Goal: Information Seeking & Learning: Find specific page/section

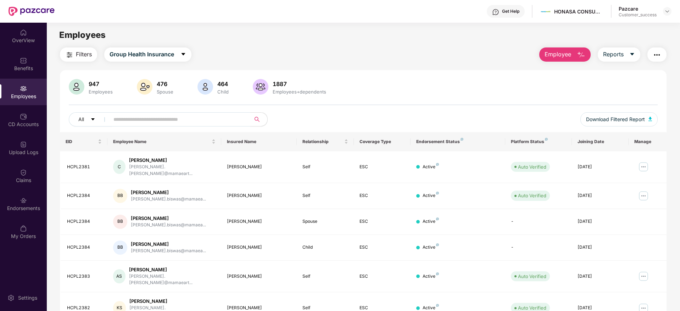
type input "*"
click at [668, 12] on img at bounding box center [667, 12] width 6 height 6
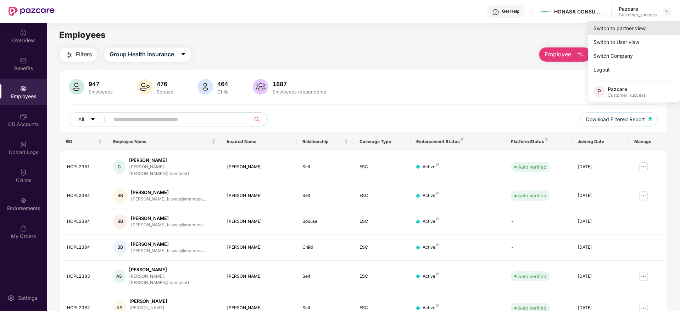
click at [610, 29] on div "Switch to partner view" at bounding box center [634, 28] width 92 height 14
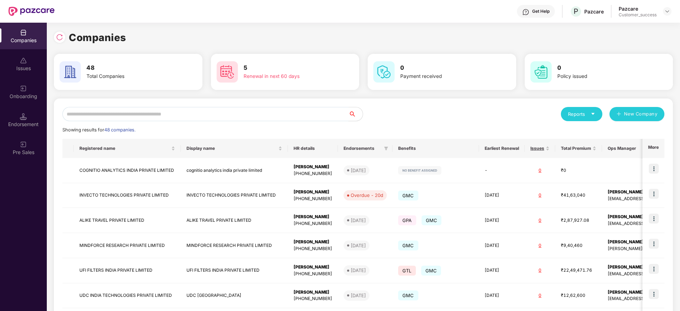
click at [152, 115] on input "text" at bounding box center [205, 114] width 286 height 14
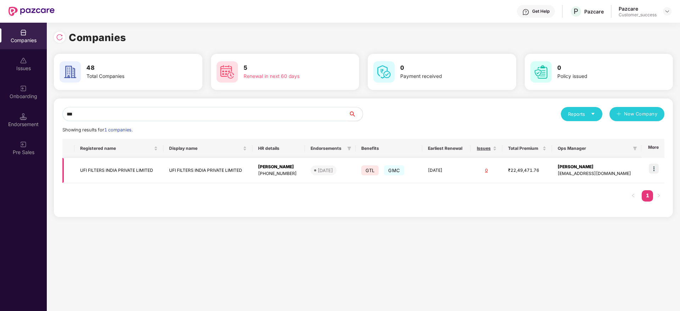
type input "***"
click at [141, 172] on td "UFI FILTERS INDIA PRIVATE LIMITED" at bounding box center [118, 170] width 89 height 25
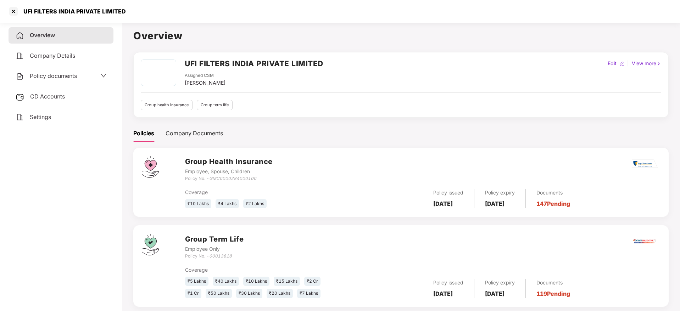
click at [568, 204] on link "147 Pending" at bounding box center [553, 203] width 34 height 7
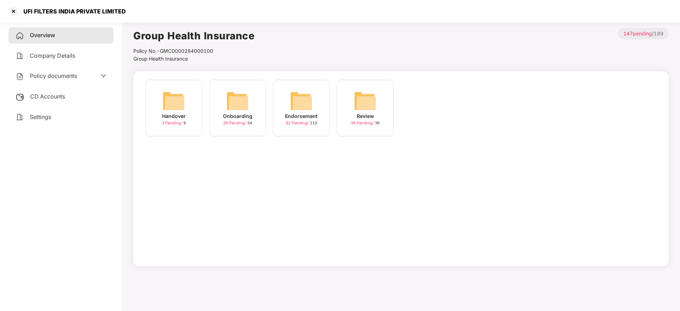
click at [301, 103] on img at bounding box center [301, 101] width 23 height 23
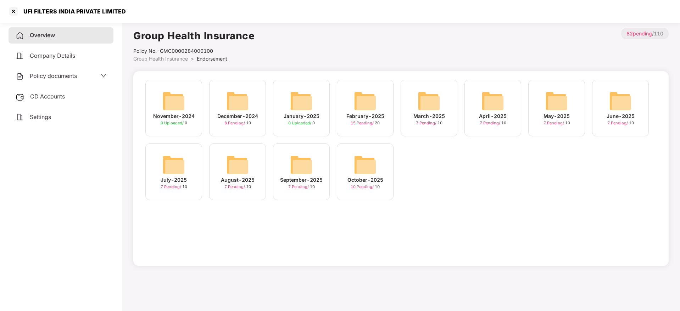
click at [293, 163] on img at bounding box center [301, 165] width 23 height 23
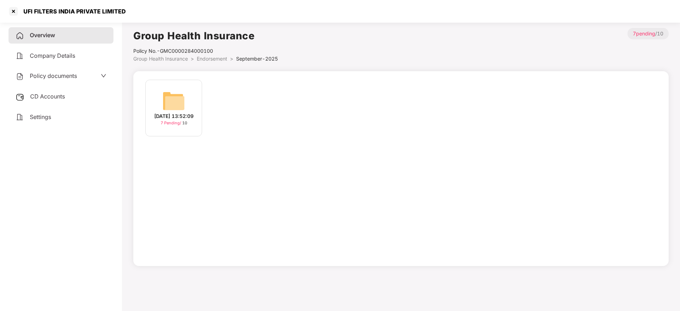
click at [173, 97] on img at bounding box center [173, 101] width 23 height 23
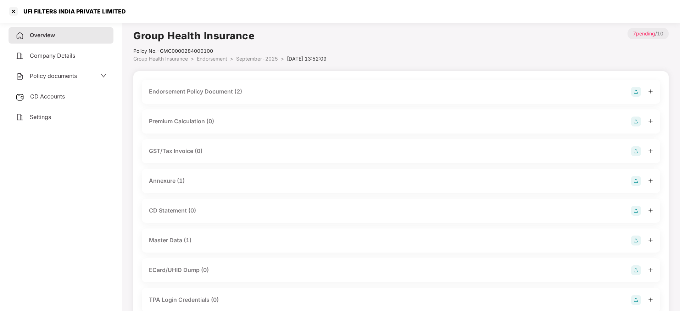
click at [181, 181] on div "Annexure (1)" at bounding box center [167, 181] width 36 height 9
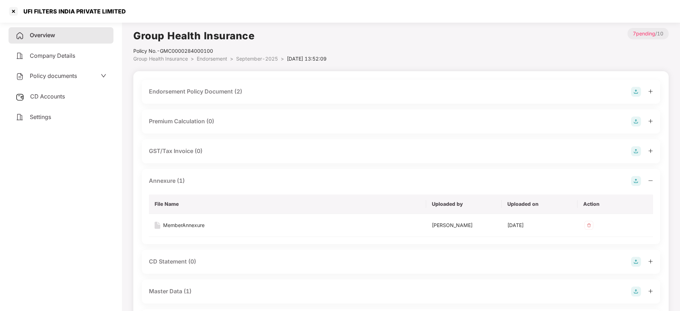
click at [211, 91] on div "Endorsement Policy Document (2)" at bounding box center [195, 91] width 93 height 9
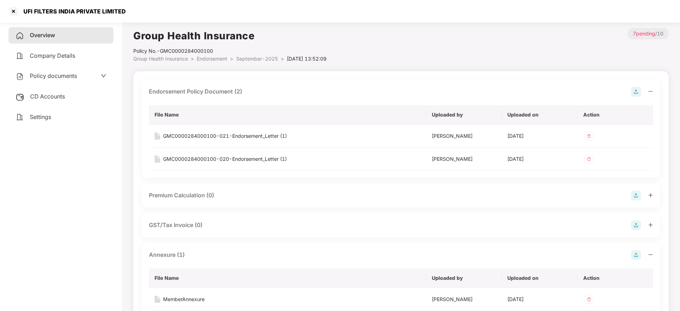
click at [673, 122] on main "Group Health Insurance Policy No.- GMC0000284000100 Group Health Insurance > En…" at bounding box center [401, 270] width 558 height 500
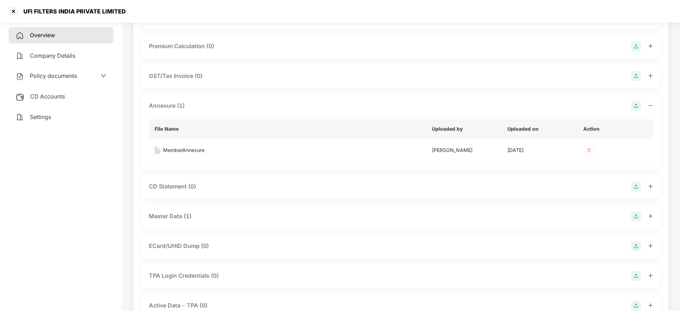
scroll to position [208, 0]
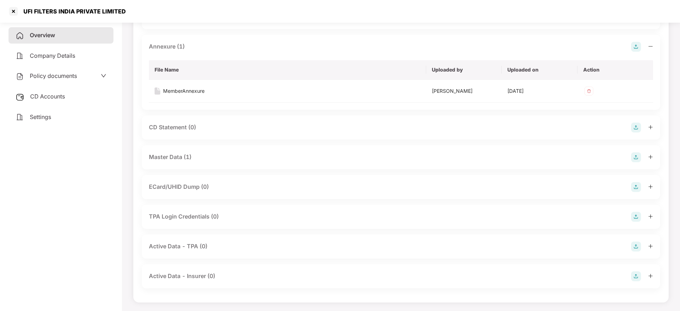
click at [163, 156] on div "Master Data (1)" at bounding box center [170, 157] width 43 height 9
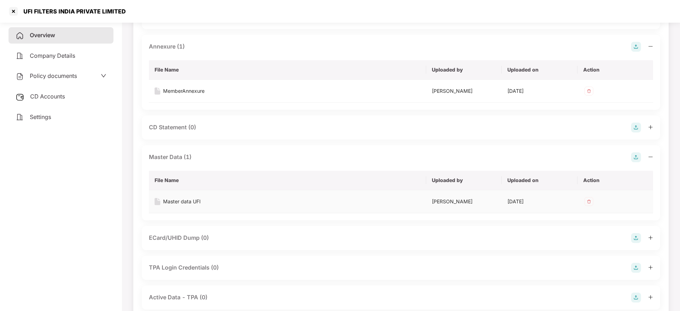
click at [187, 201] on div "Master data UFI" at bounding box center [182, 202] width 38 height 8
click at [13, 7] on div at bounding box center [13, 11] width 11 height 11
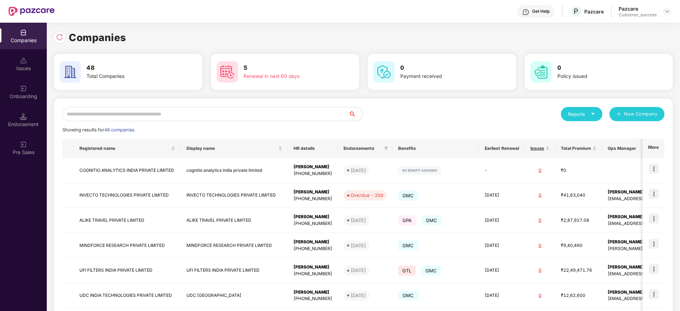
scroll to position [0, 0]
click at [145, 119] on input "text" at bounding box center [205, 114] width 286 height 14
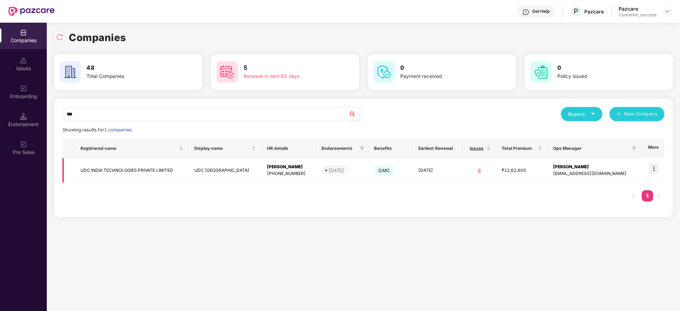
type input "***"
click at [658, 168] on img at bounding box center [654, 169] width 10 height 10
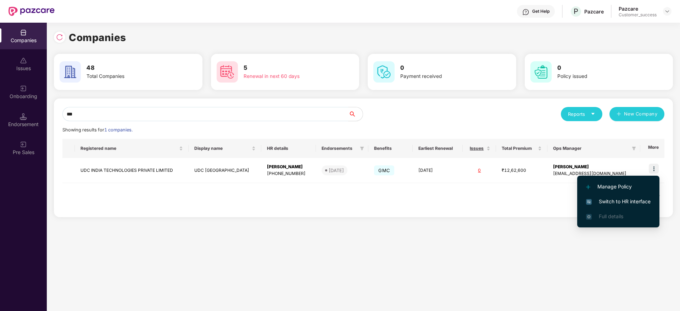
click at [607, 208] on li "Switch to HR interface" at bounding box center [618, 201] width 82 height 15
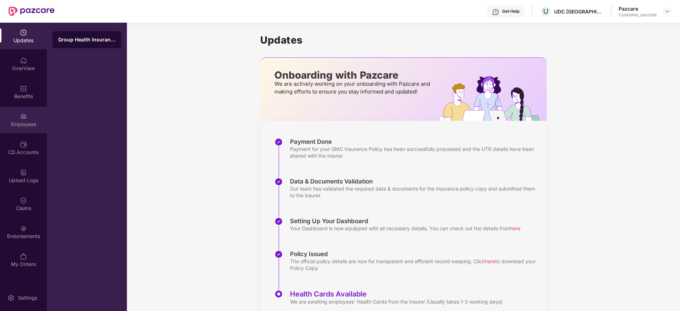
click at [23, 123] on div "Employees" at bounding box center [23, 124] width 47 height 7
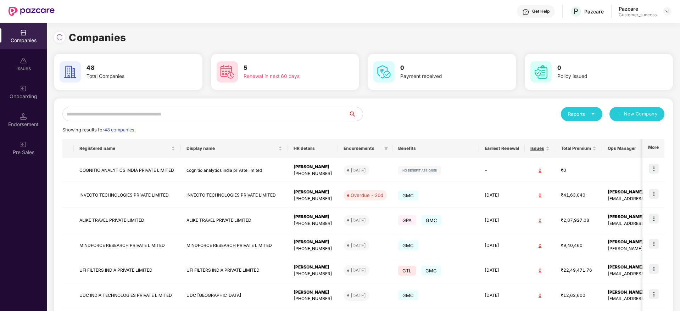
click at [122, 118] on input "text" at bounding box center [205, 114] width 286 height 14
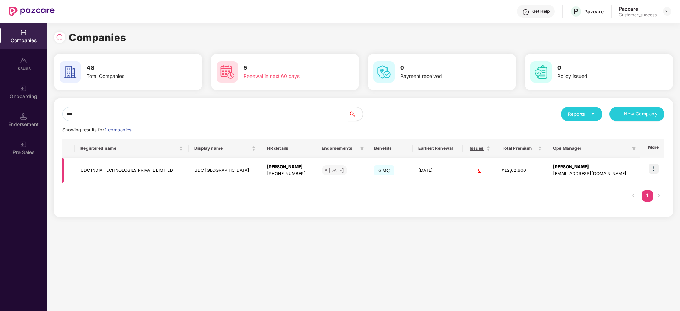
type input "***"
click at [128, 167] on td "UDC INDIA TECHNOLOGIES PRIVATE LIMITED" at bounding box center [132, 170] width 114 height 25
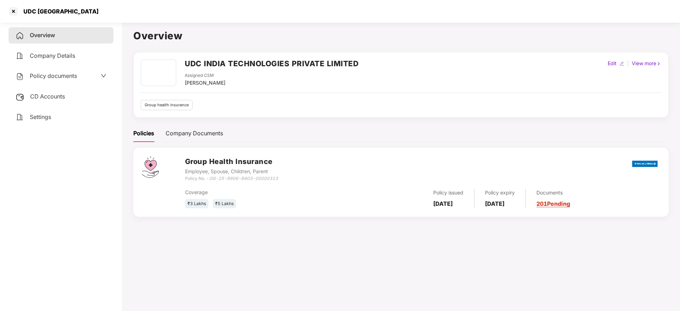
click at [565, 204] on link "201 Pending" at bounding box center [553, 203] width 34 height 7
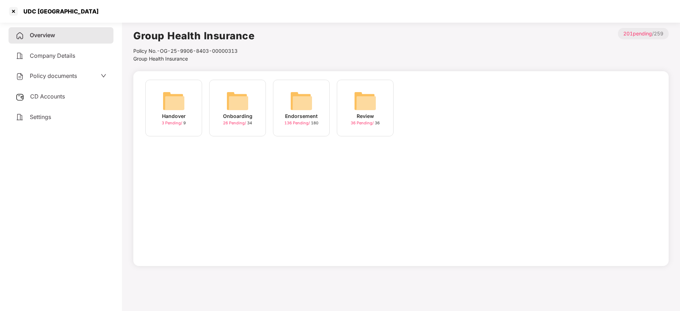
click at [246, 103] on img at bounding box center [237, 101] width 23 height 23
click at [302, 99] on img at bounding box center [301, 101] width 23 height 23
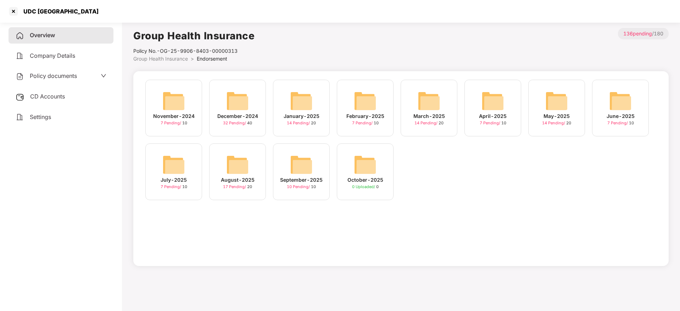
click at [239, 165] on img at bounding box center [237, 165] width 23 height 23
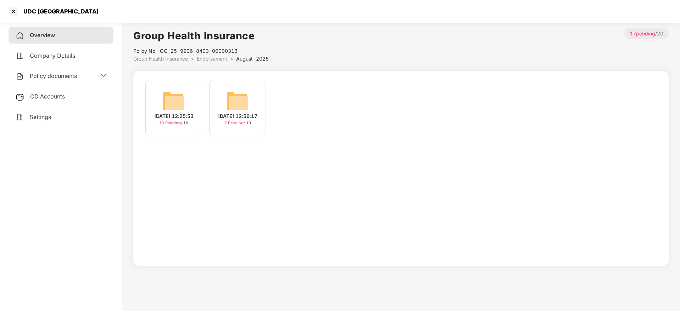
click at [238, 102] on img at bounding box center [237, 101] width 23 height 23
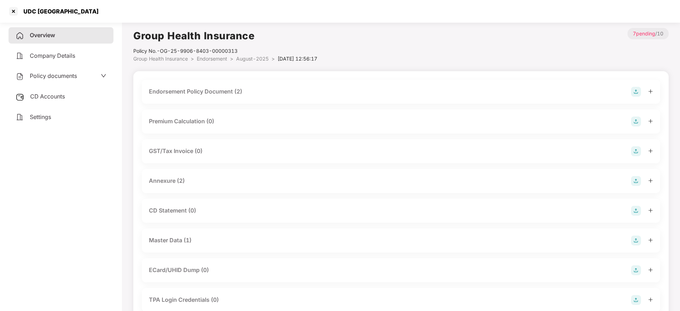
click at [183, 237] on div "Master Data (1)" at bounding box center [170, 240] width 43 height 9
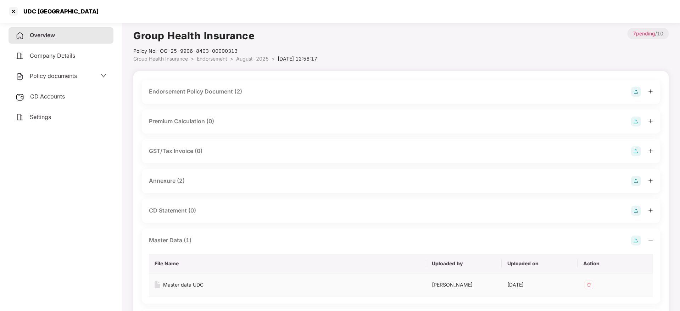
click at [194, 285] on div "Master data UDC" at bounding box center [183, 285] width 40 height 8
click at [16, 13] on div at bounding box center [13, 11] width 11 height 11
